Goal: Find specific page/section: Find specific page/section

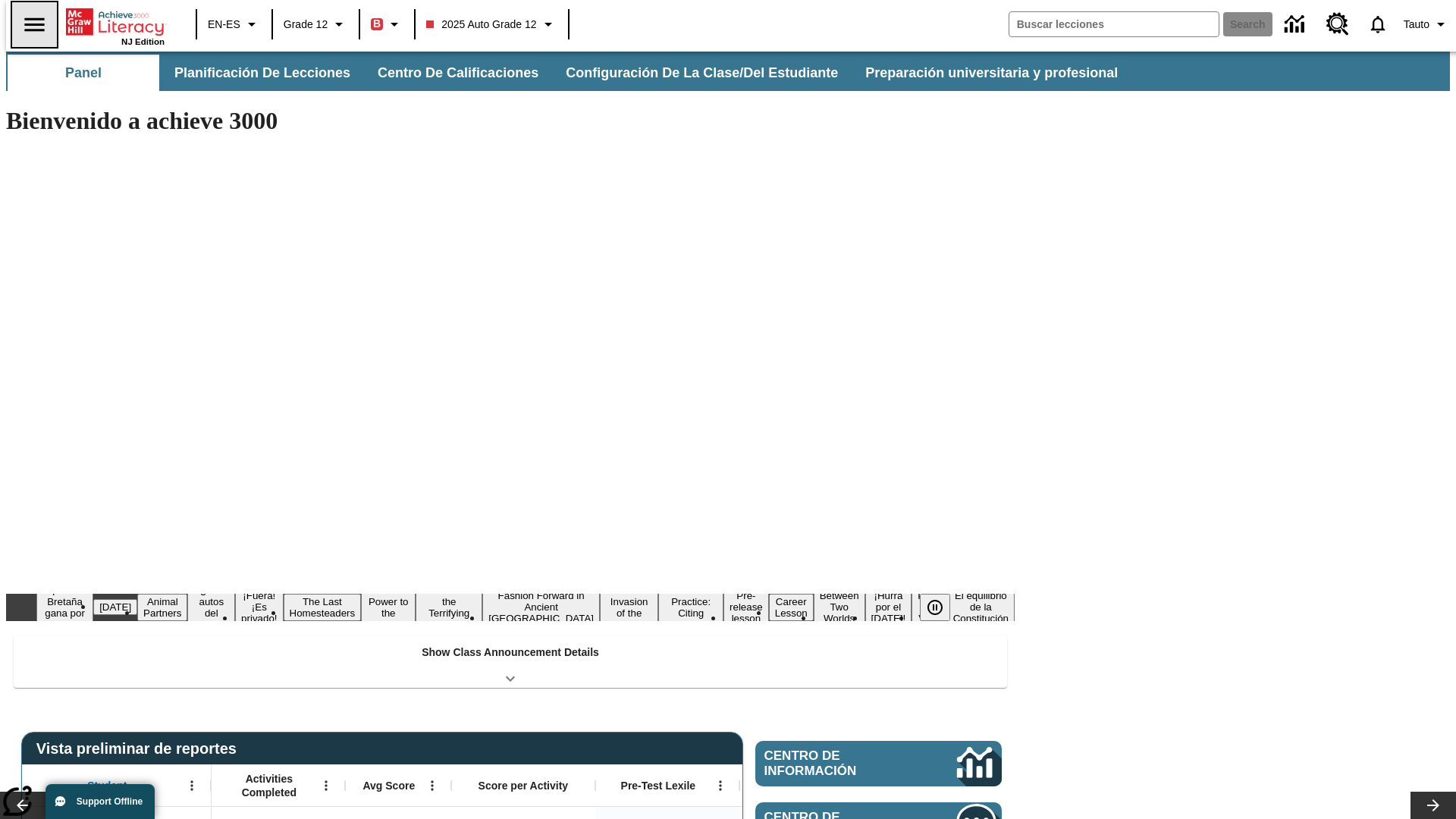
click at [28, 24] on icon "Abrir el menú lateral" at bounding box center [33, 24] width 20 height 14
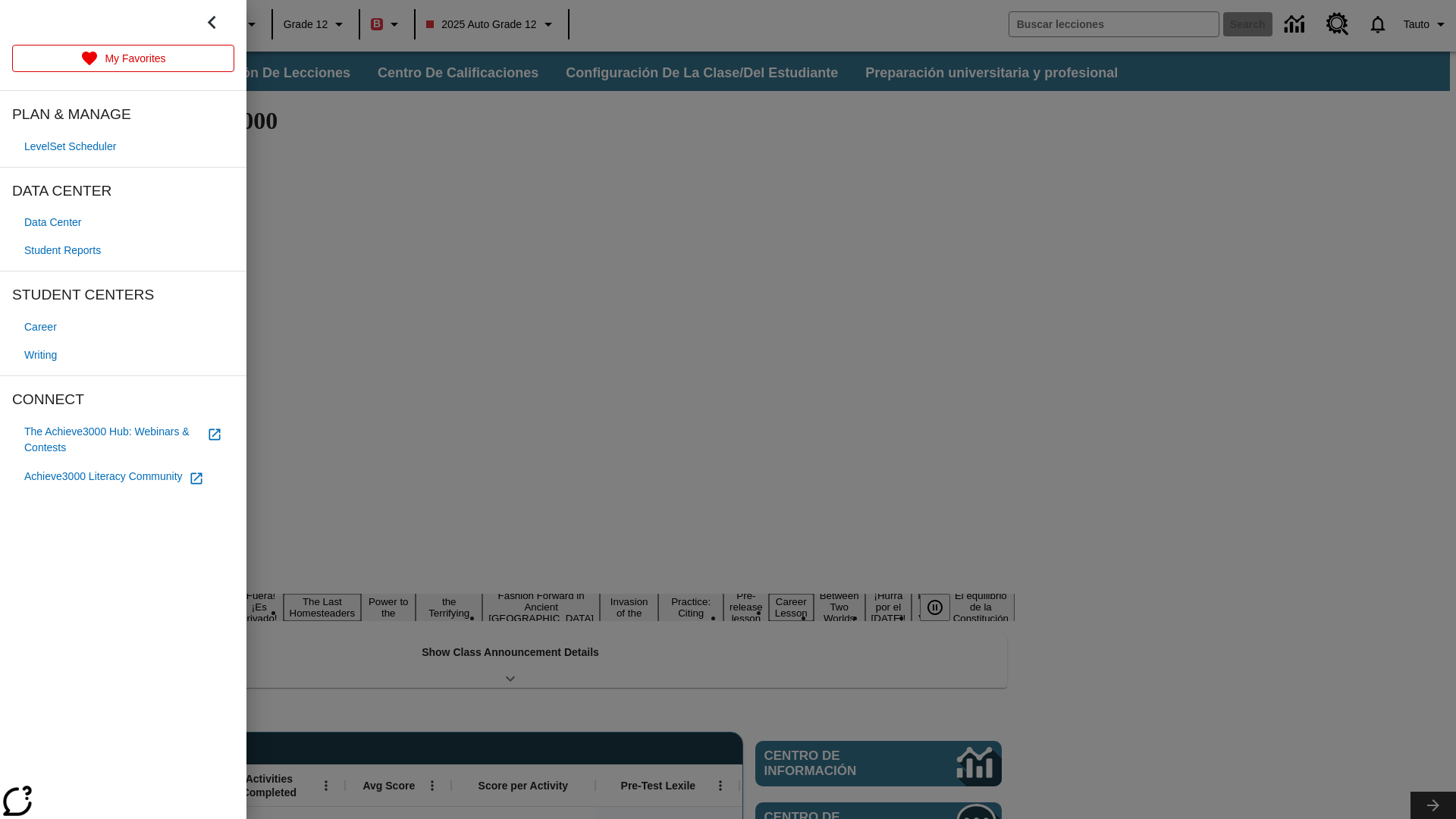
click at [65, 250] on span "Student Reports" at bounding box center [62, 250] width 77 height 16
